Goal: Check status: Check status

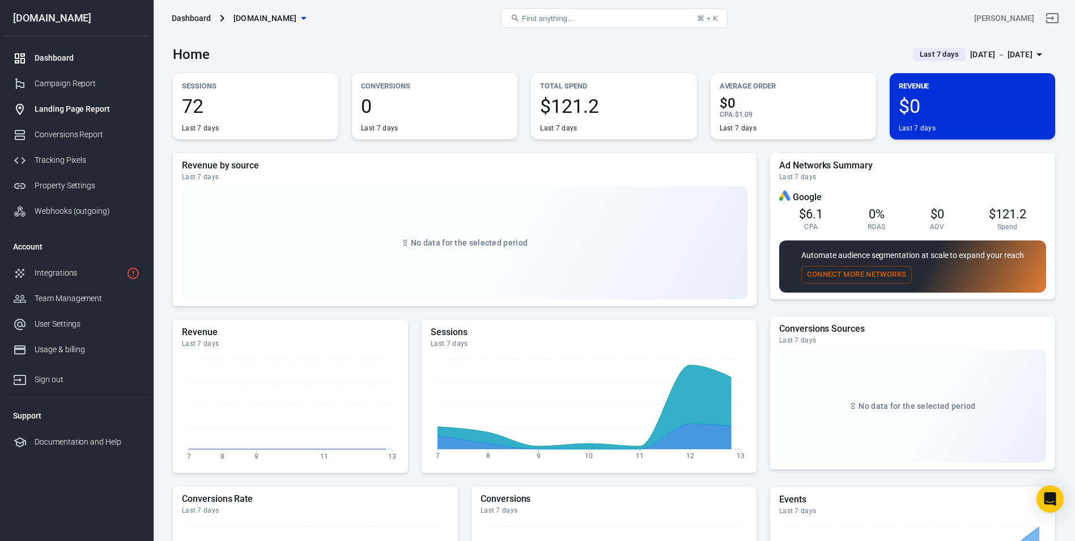
click at [60, 113] on div "Landing Page Report" at bounding box center [87, 109] width 105 height 12
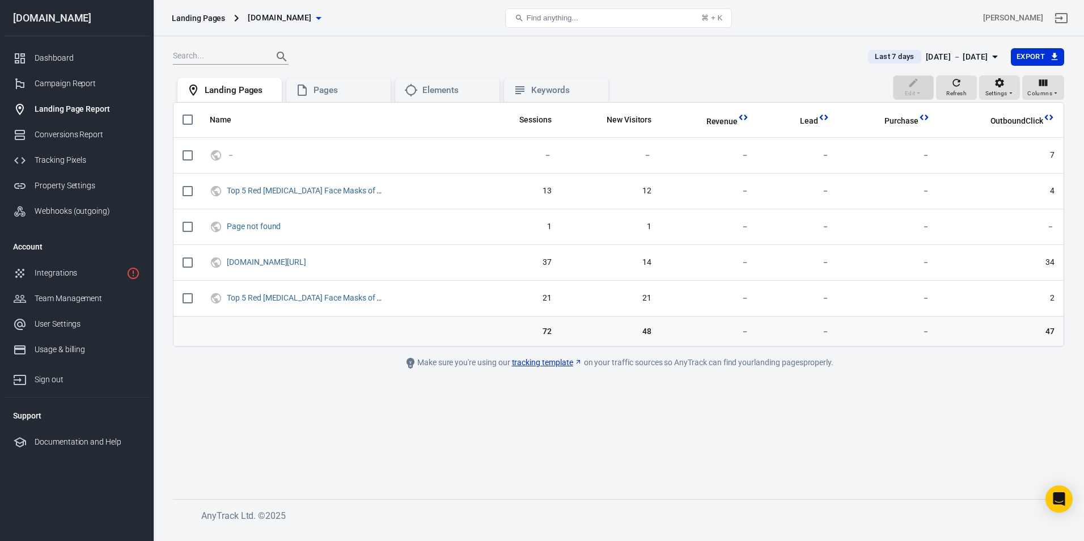
click at [73, 118] on link "Landing Page Report" at bounding box center [76, 109] width 145 height 26
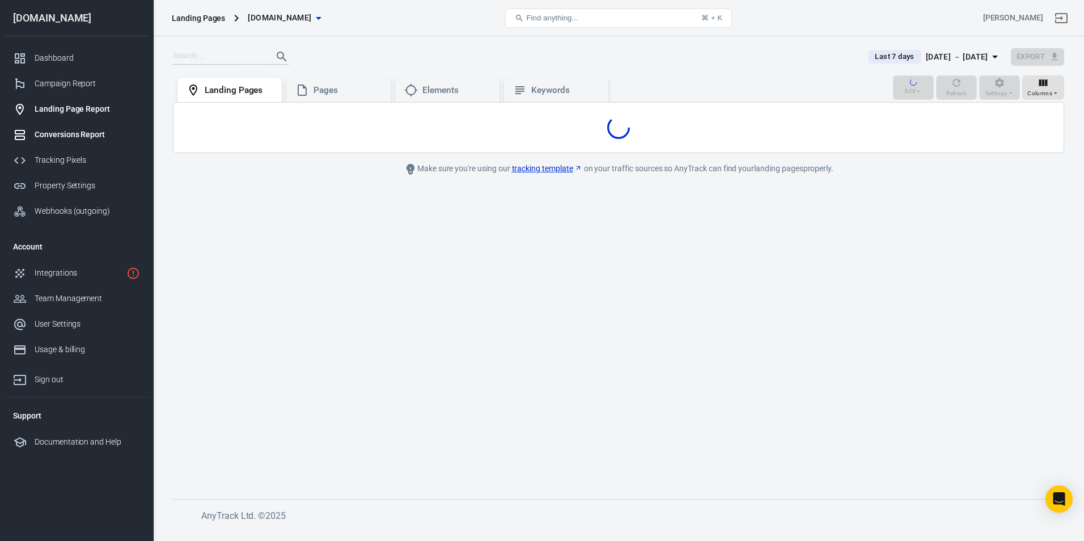
click at [77, 129] on div "Conversions Report" at bounding box center [87, 135] width 105 height 12
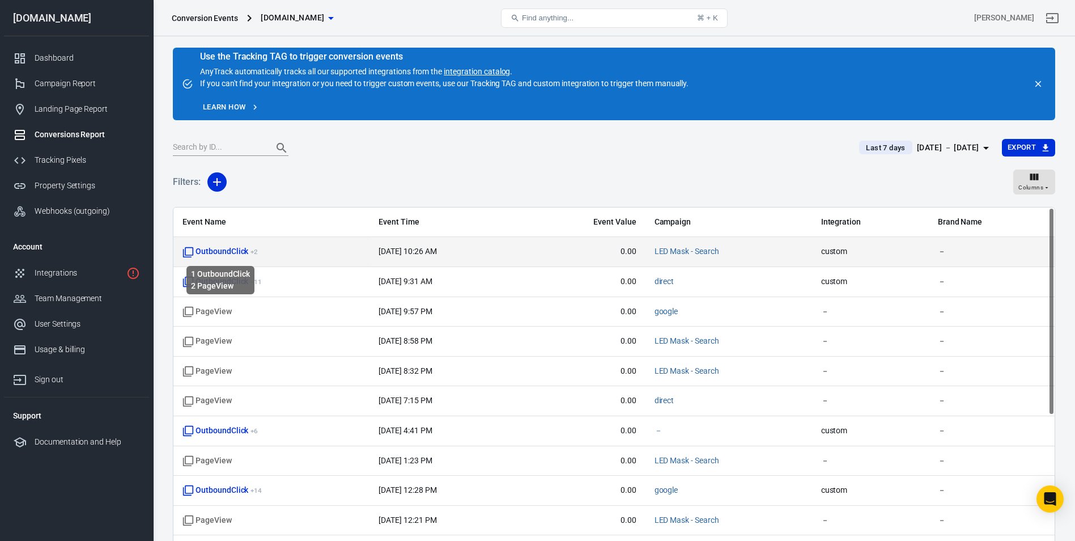
click at [232, 249] on span "OutboundClick + 2" at bounding box center [220, 251] width 75 height 11
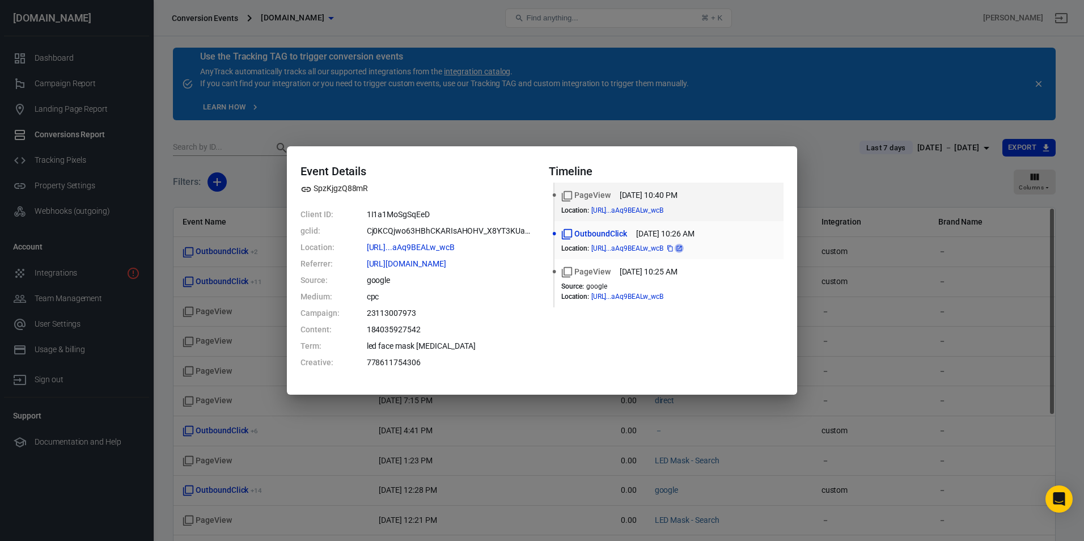
click at [682, 247] on icon at bounding box center [679, 248] width 7 height 7
drag, startPoint x: 907, startPoint y: 398, endPoint x: 518, endPoint y: 388, distance: 389.0
click at [906, 398] on div "Event Details SpzKjgzQ88mR Client ID: 1I1a1MoSgSqEeD gclid: Cj0KCQjwo63HBhCKARI…" at bounding box center [542, 270] width 1084 height 541
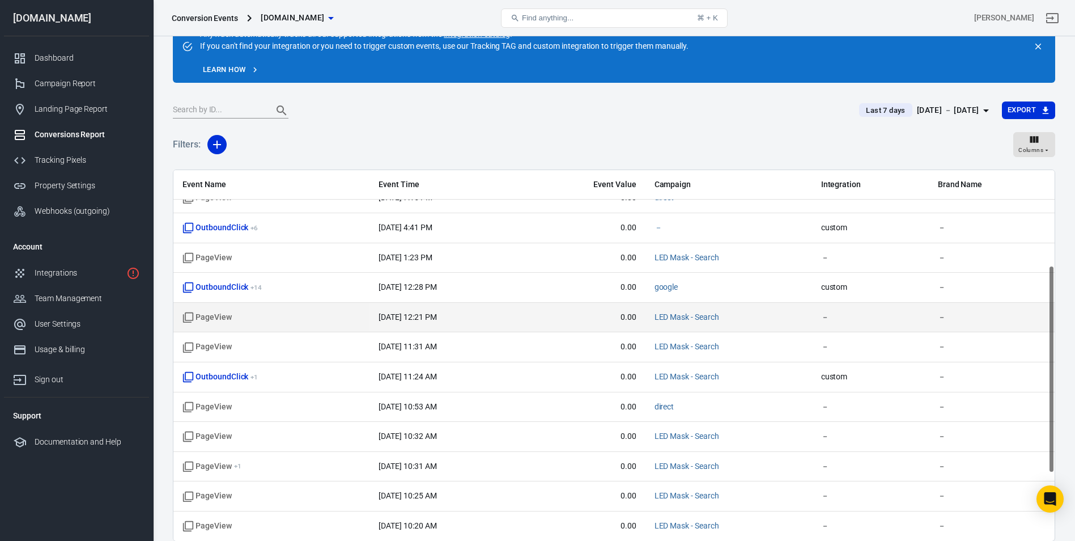
scroll to position [170, 0]
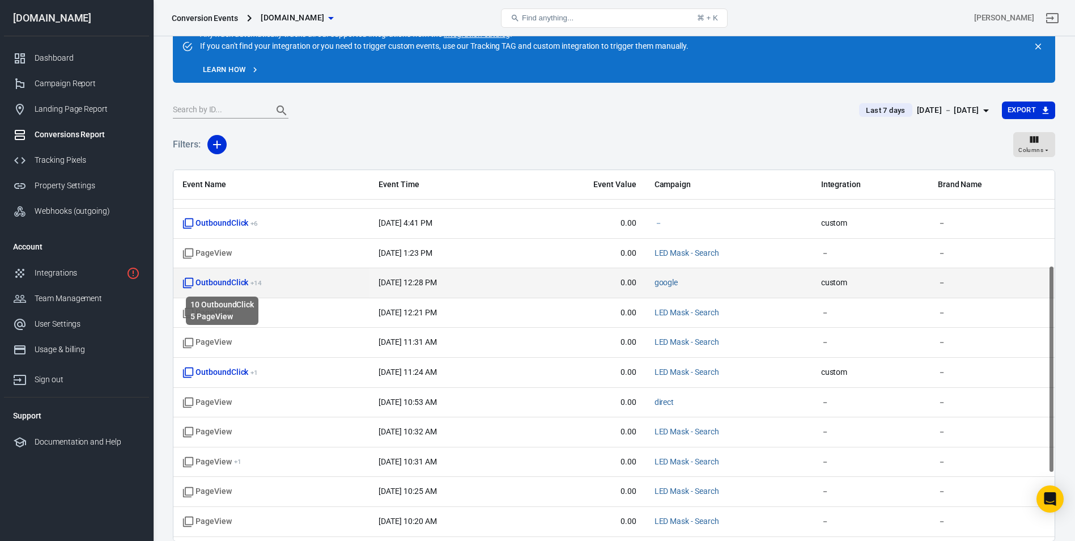
click at [236, 282] on span "OutboundClick + 14" at bounding box center [222, 282] width 79 height 11
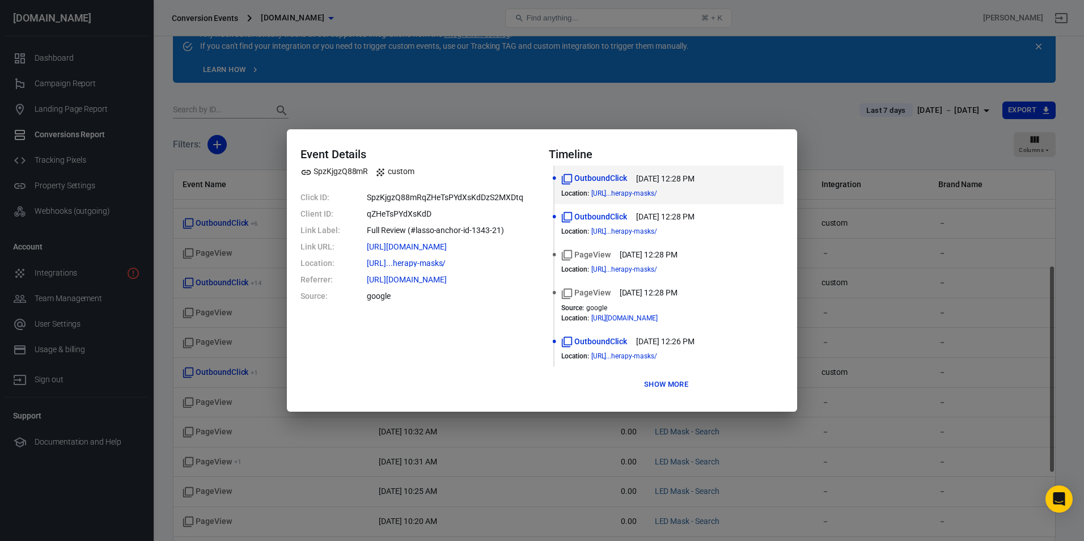
click at [544, 105] on div "Event Details SpzKjgzQ88mR custom Click ID: SpzKjgzQ88mRqZHeTsPYdXsKdDzS2MXDtq …" at bounding box center [542, 270] width 1084 height 541
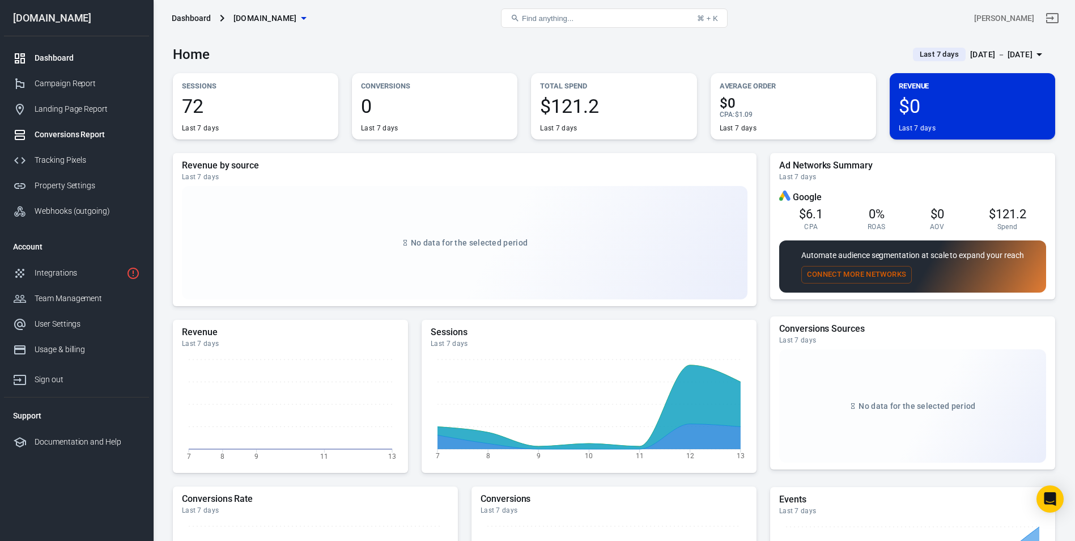
click at [72, 132] on div "Conversions Report" at bounding box center [87, 135] width 105 height 12
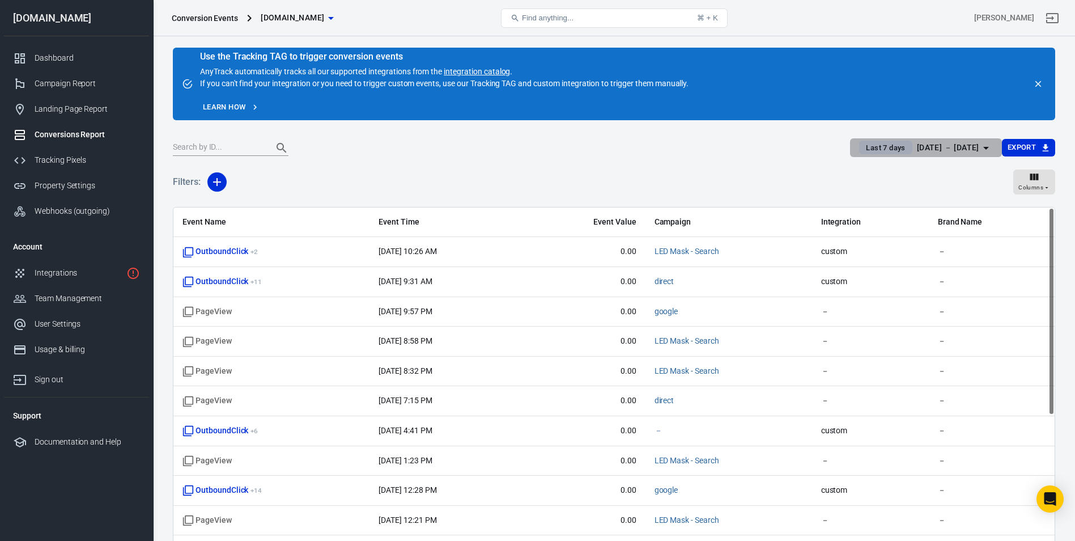
click at [949, 145] on div "[DATE] － [DATE]" at bounding box center [948, 148] width 62 height 14
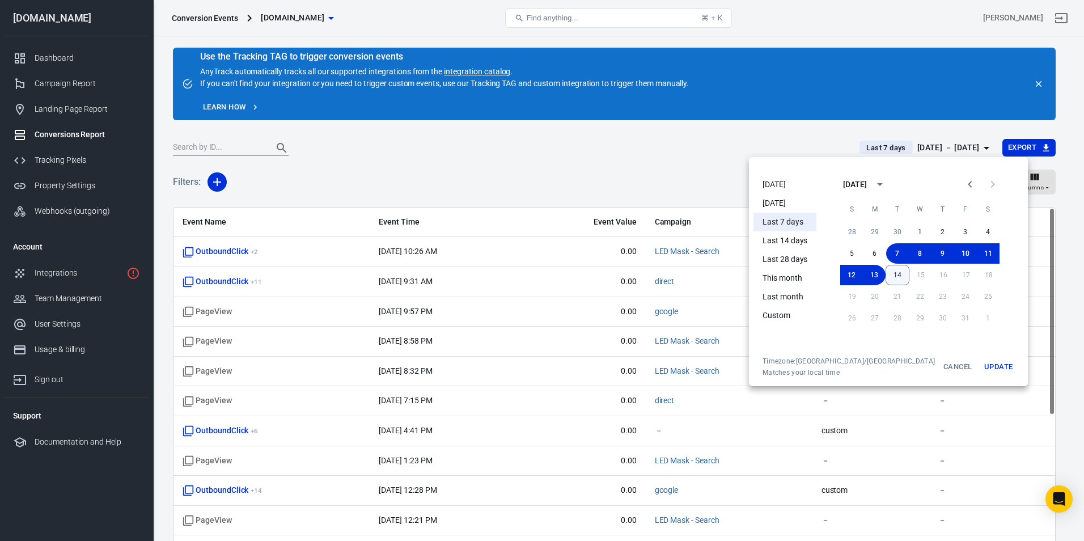
click at [885, 276] on button "14" at bounding box center [897, 275] width 24 height 20
click at [954, 250] on button "10" at bounding box center [965, 253] width 23 height 20
click at [980, 366] on button "Update" at bounding box center [998, 367] width 36 height 20
